Goal: Task Accomplishment & Management: Manage account settings

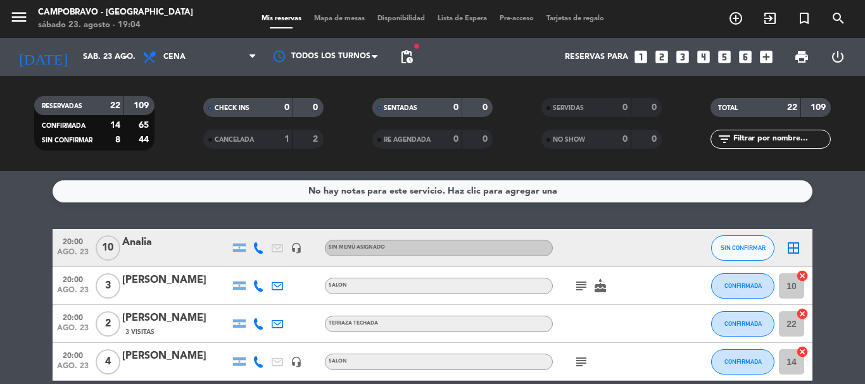
click at [662, 59] on icon "looks_two" at bounding box center [662, 57] width 16 height 16
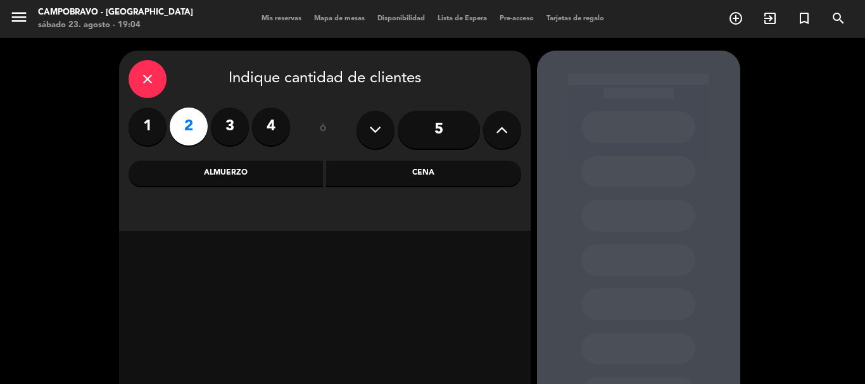
click at [357, 173] on div "Cena" at bounding box center [423, 173] width 195 height 25
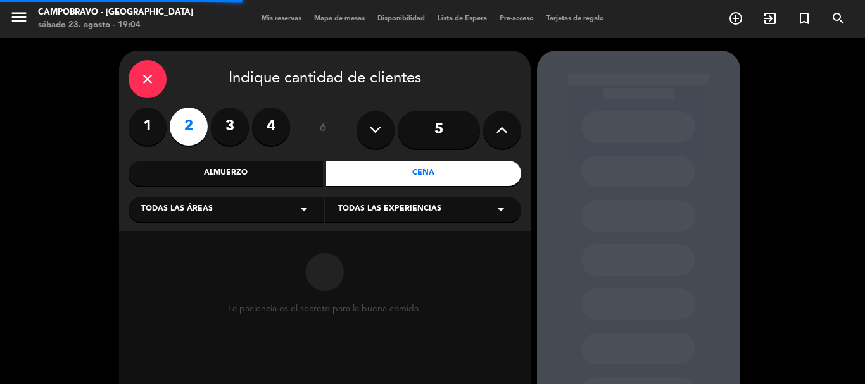
click at [241, 213] on div "Todas las áreas arrow_drop_down" at bounding box center [227, 209] width 196 height 25
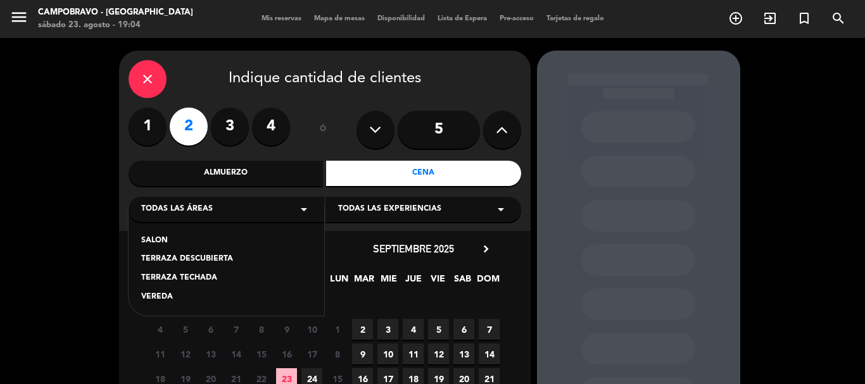
click at [201, 283] on div "TERRAZA TECHADA" at bounding box center [226, 278] width 170 height 13
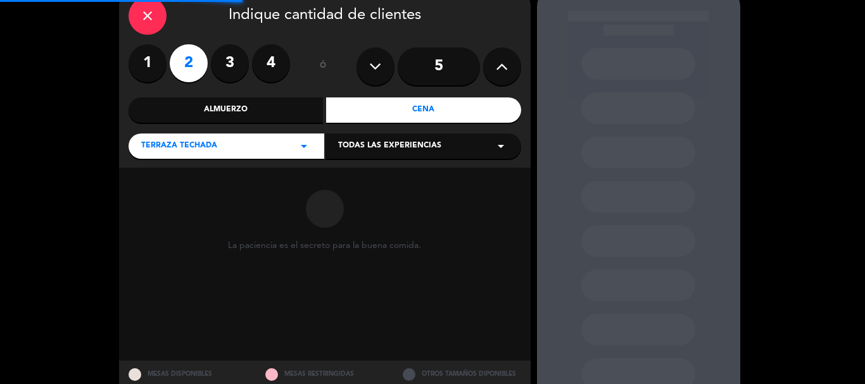
scroll to position [107, 0]
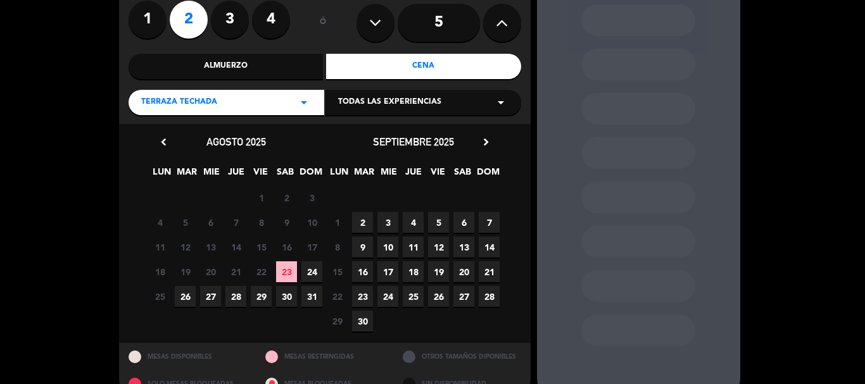
click at [289, 272] on span "23" at bounding box center [286, 272] width 21 height 21
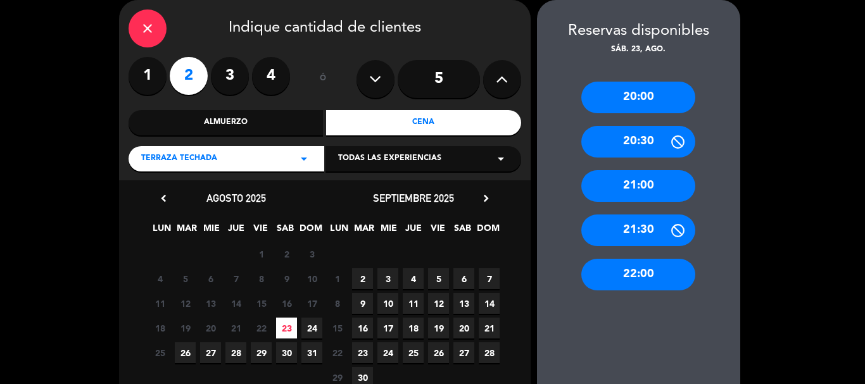
click at [652, 280] on div "22:00" at bounding box center [638, 275] width 114 height 32
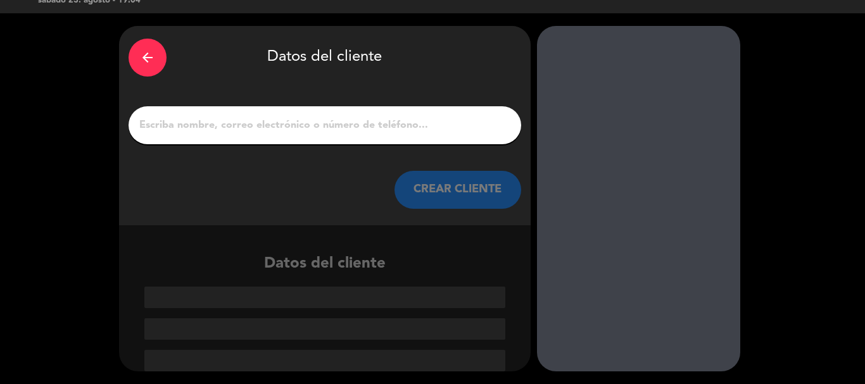
click at [388, 127] on input "1" at bounding box center [325, 126] width 374 height 18
click at [339, 125] on input "1" at bounding box center [325, 126] width 374 height 18
paste input "[PERSON_NAME]"
type input "[PERSON_NAME]"
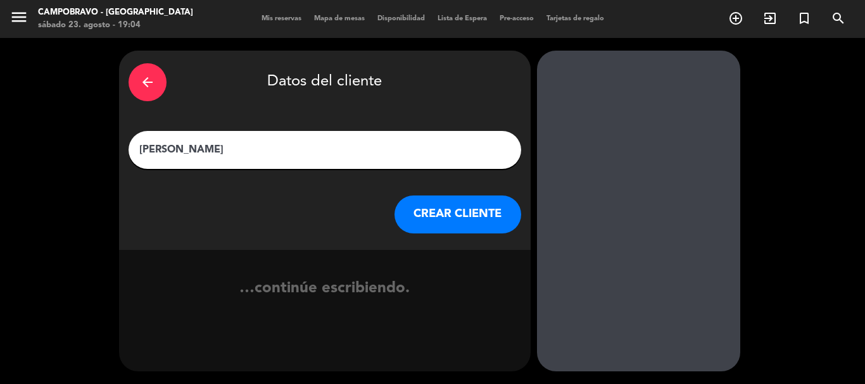
scroll to position [0, 0]
click at [488, 215] on button "CREAR CLIENTE" at bounding box center [458, 215] width 127 height 38
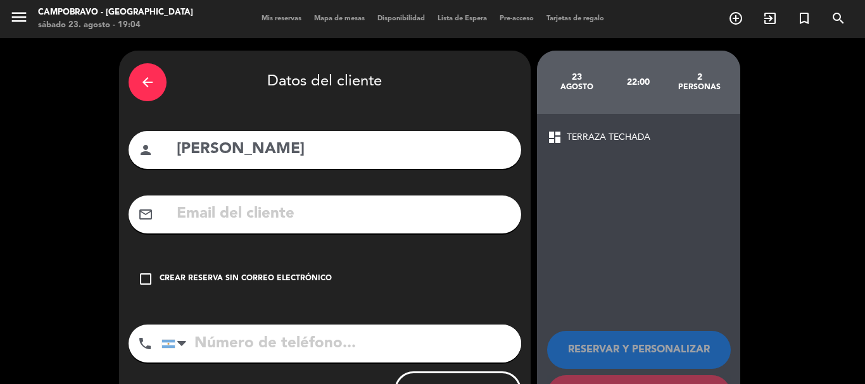
click at [145, 279] on icon "check_box_outline_blank" at bounding box center [145, 279] width 15 height 15
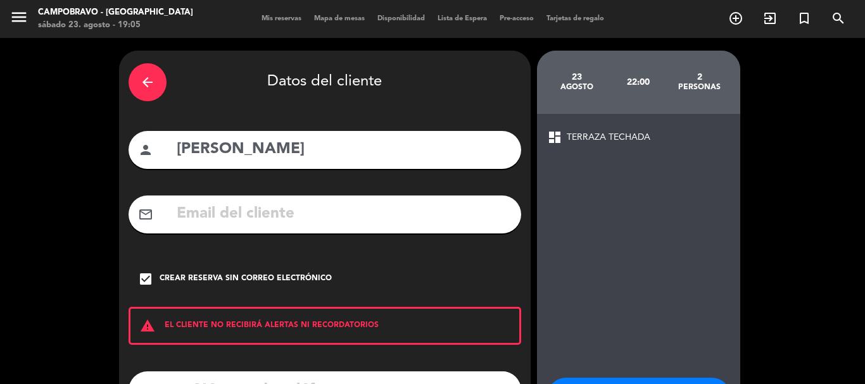
scroll to position [104, 0]
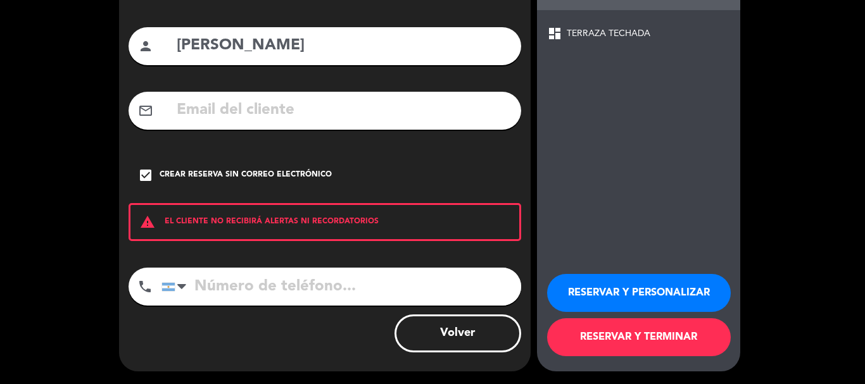
click at [312, 285] on input "tel" at bounding box center [342, 287] width 360 height 38
paste input "[PHONE_NUMBER]"
type input "[PHONE_NUMBER]"
click at [646, 335] on button "RESERVAR Y TERMINAR" at bounding box center [639, 338] width 184 height 38
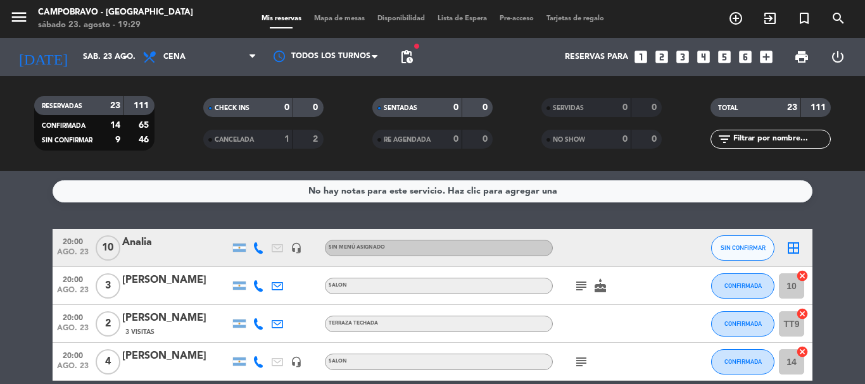
click at [702, 56] on icon "looks_4" at bounding box center [703, 57] width 16 height 16
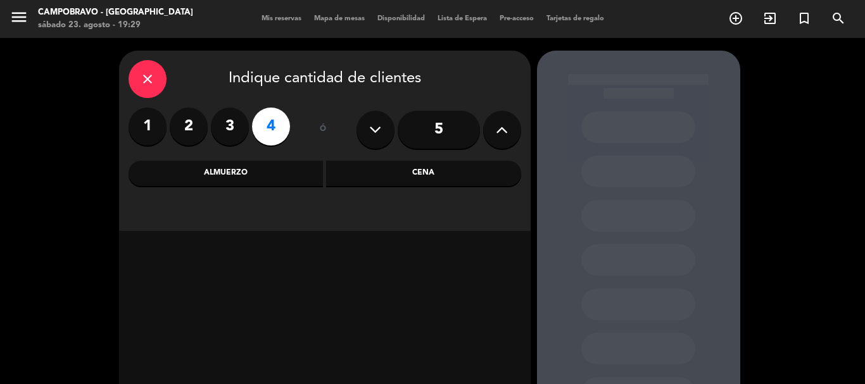
click at [288, 182] on div "Almuerzo" at bounding box center [226, 173] width 195 height 25
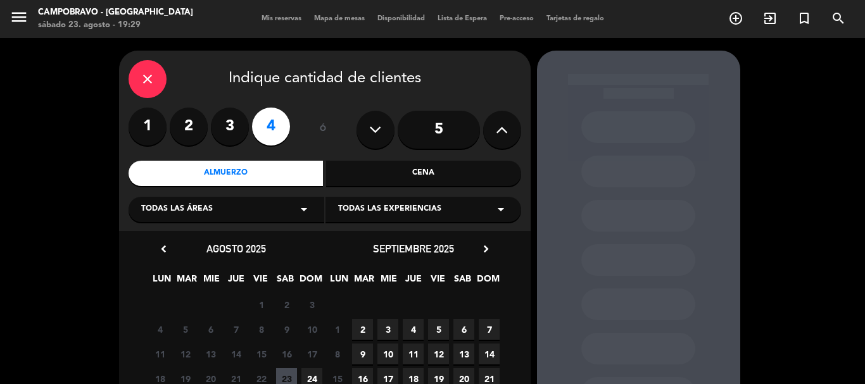
click at [300, 215] on icon "arrow_drop_down" at bounding box center [303, 209] width 15 height 15
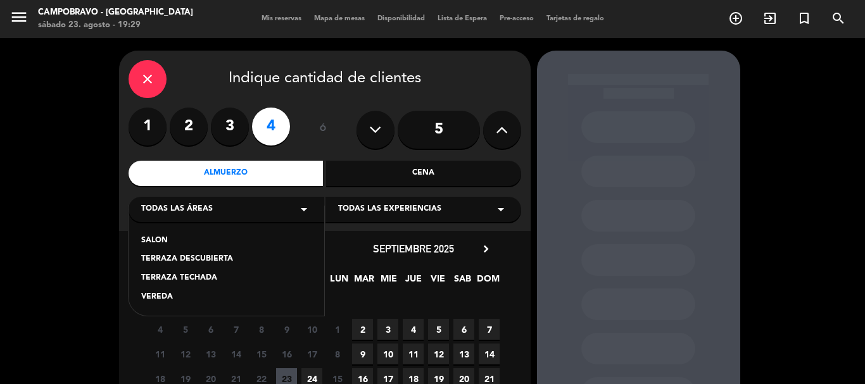
click at [215, 282] on div "TERRAZA TECHADA" at bounding box center [226, 278] width 170 height 13
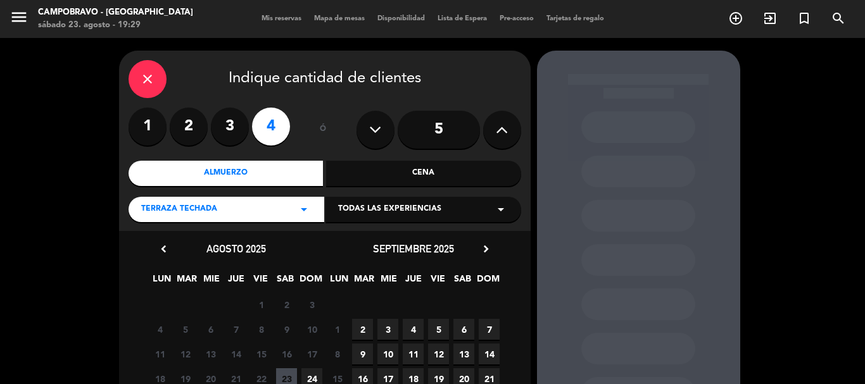
click at [312, 379] on span "24" at bounding box center [311, 379] width 21 height 21
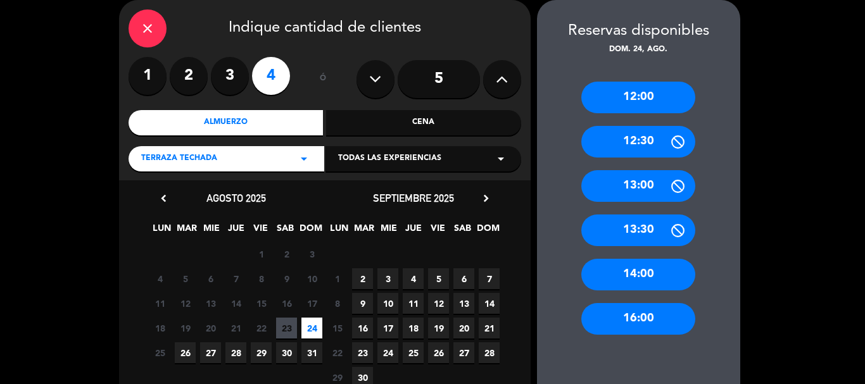
click at [637, 91] on div "12:00" at bounding box center [638, 98] width 114 height 32
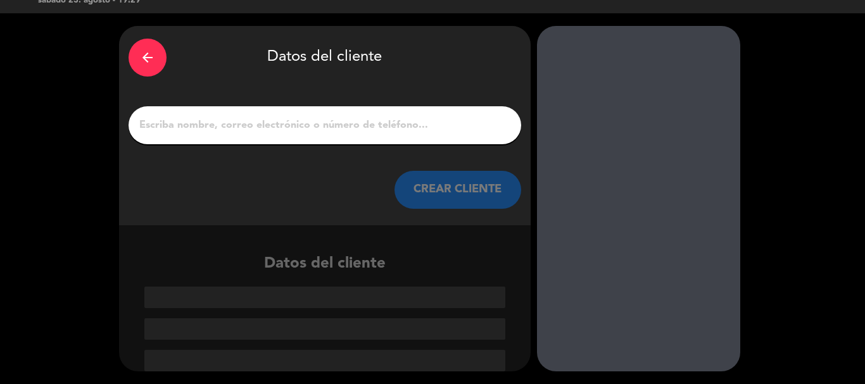
click at [360, 131] on input "1" at bounding box center [325, 126] width 374 height 18
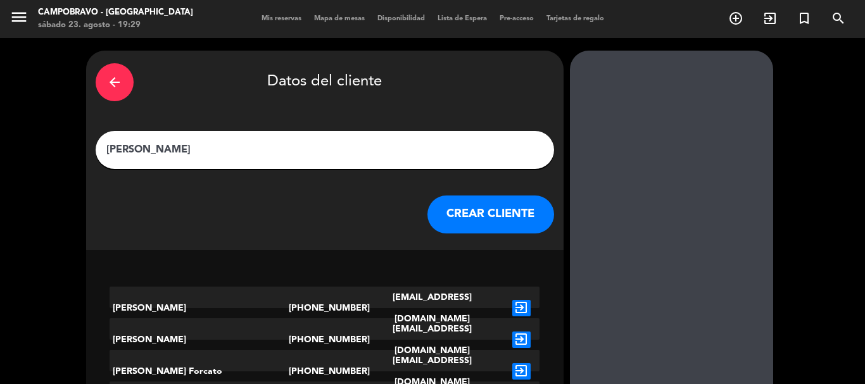
type input "[PERSON_NAME]"
click at [431, 227] on button "CREAR CLIENTE" at bounding box center [491, 215] width 127 height 38
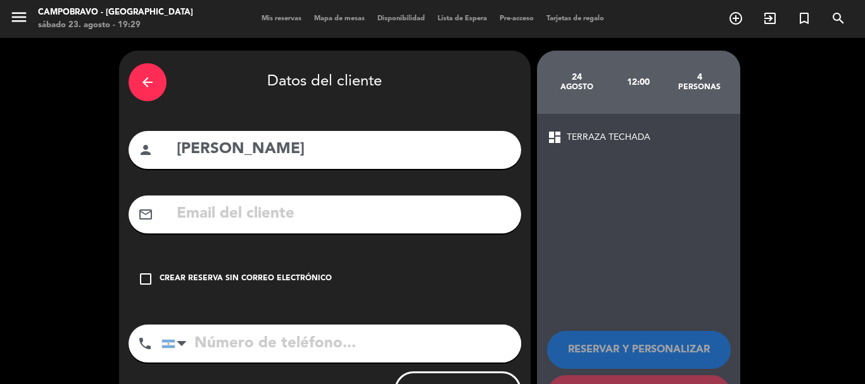
click at [374, 286] on div "check_box_outline_blank Crear reserva sin correo electrónico" at bounding box center [325, 279] width 393 height 38
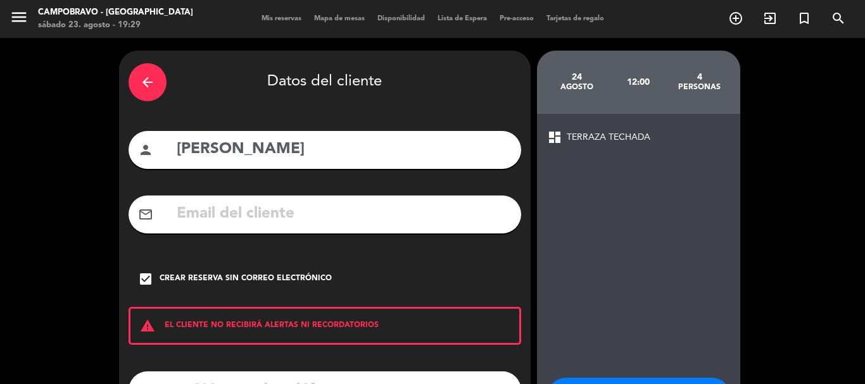
scroll to position [104, 0]
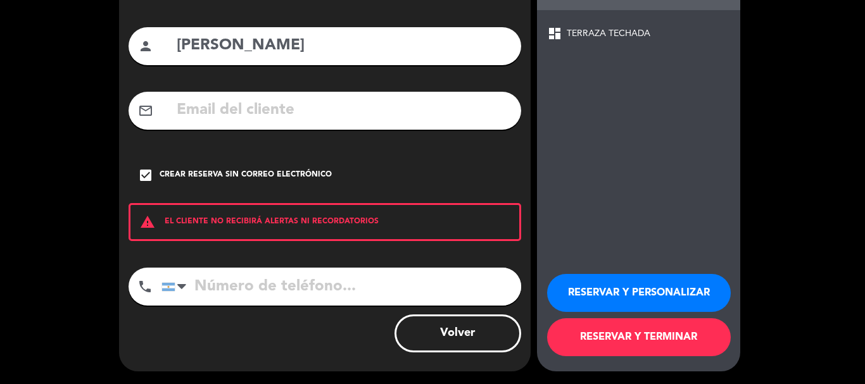
click at [374, 287] on input "tel" at bounding box center [342, 287] width 360 height 38
type input "1161767885"
click at [698, 343] on button "RESERVAR Y TERMINAR" at bounding box center [639, 338] width 184 height 38
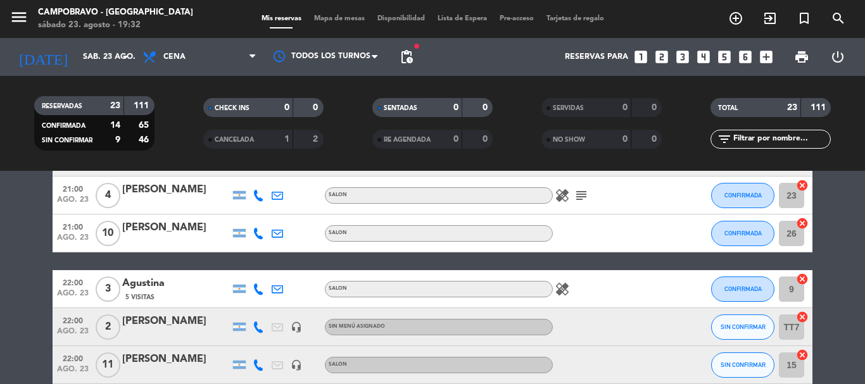
scroll to position [628, 0]
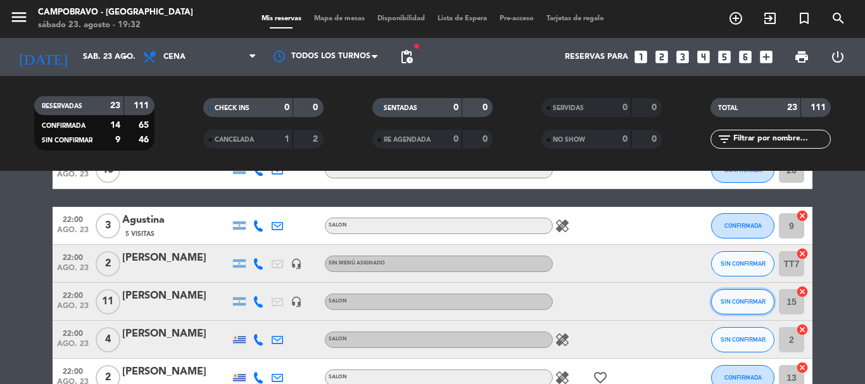
click at [742, 301] on span "SIN CONFIRMAR" at bounding box center [743, 301] width 45 height 7
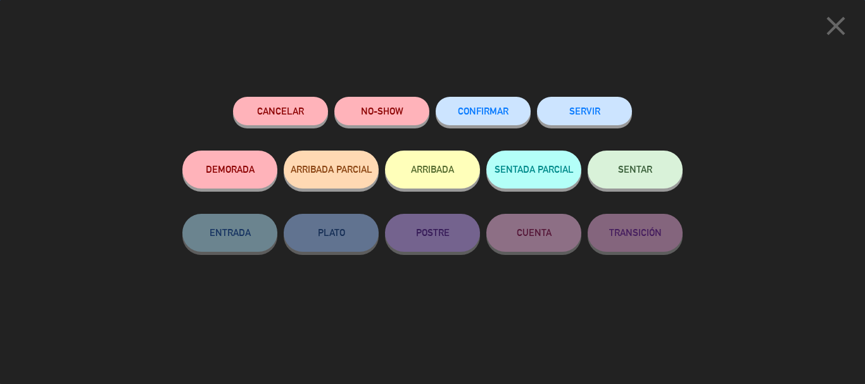
click at [495, 112] on span "CONFIRMAR" at bounding box center [483, 111] width 51 height 11
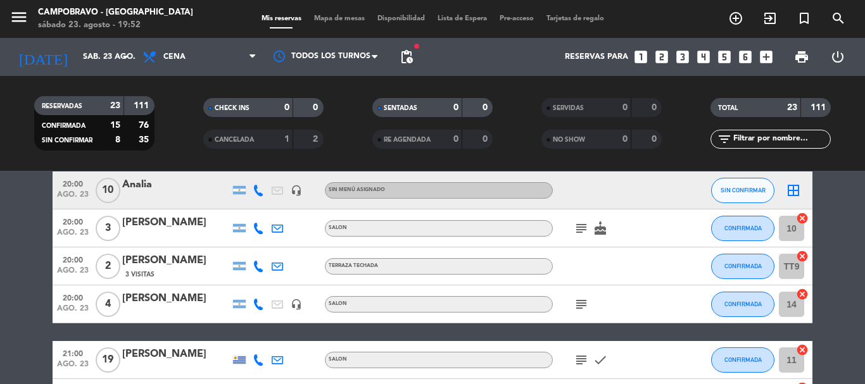
scroll to position [0, 0]
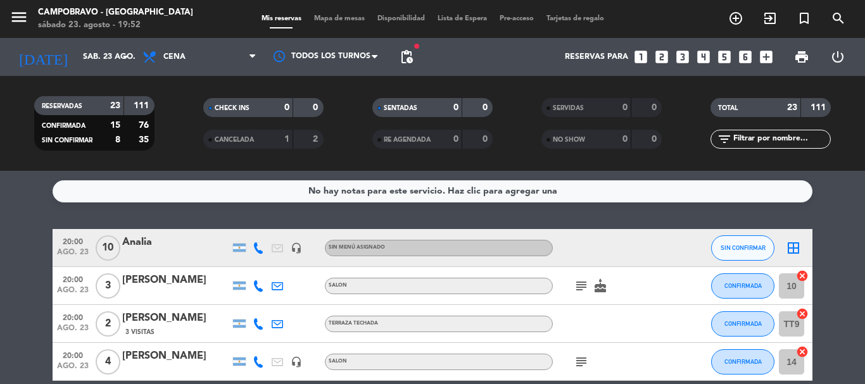
click at [171, 249] on div "Analia" at bounding box center [176, 242] width 108 height 16
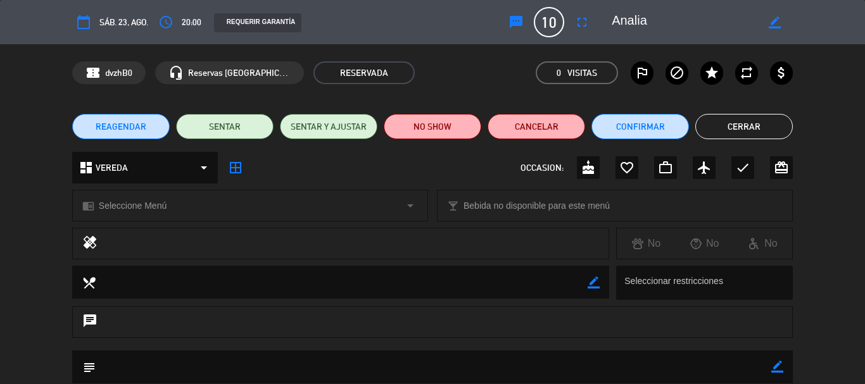
click at [770, 22] on icon "border_color" at bounding box center [775, 22] width 12 height 12
click at [201, 167] on icon "arrow_drop_down" at bounding box center [203, 167] width 15 height 15
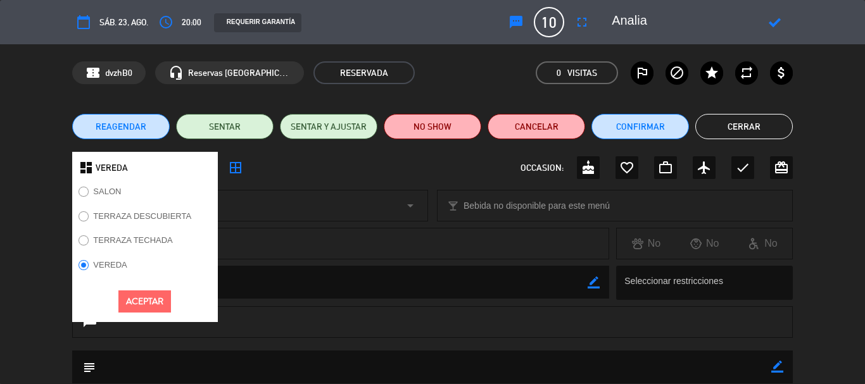
click at [84, 241] on input "TERRAZA TECHADA" at bounding box center [83, 240] width 8 height 8
radio input "true"
click at [162, 296] on button "Aceptar" at bounding box center [144, 302] width 53 height 22
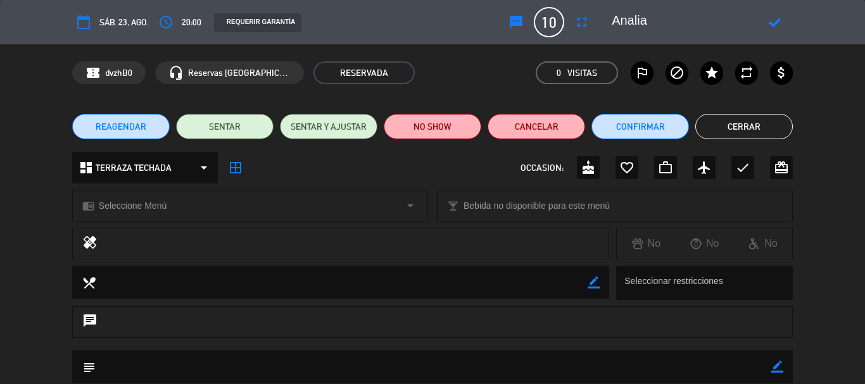
click at [778, 22] on icon at bounding box center [775, 22] width 12 height 12
click at [95, 21] on div "calendar_today sáb. 23, ago." at bounding box center [110, 22] width 76 height 23
click at [90, 20] on icon "calendar_today" at bounding box center [83, 22] width 15 height 15
click at [652, 120] on button "Confirmar" at bounding box center [641, 126] width 98 height 25
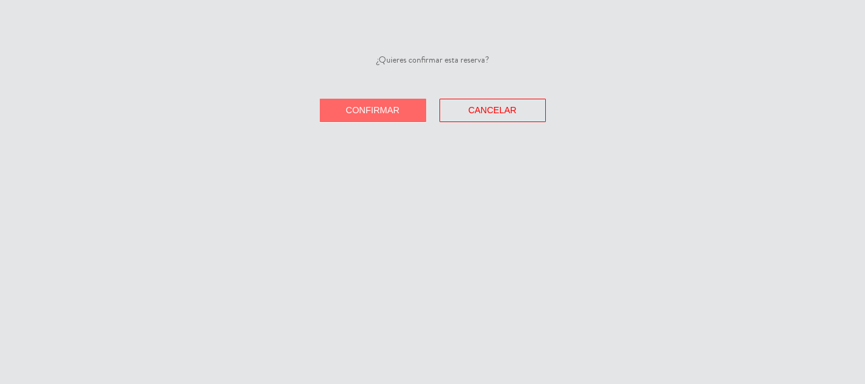
click at [348, 108] on span "Confirmar" at bounding box center [373, 110] width 54 height 10
